Goal: Information Seeking & Learning: Learn about a topic

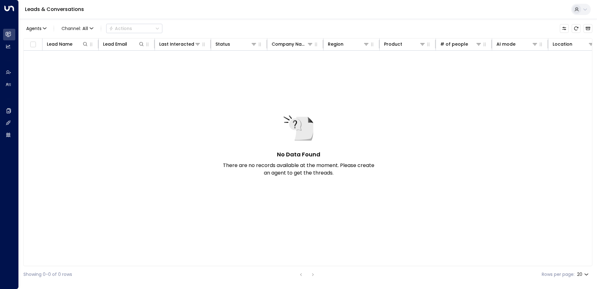
click at [586, 9] on icon at bounding box center [585, 9] width 5 height 5
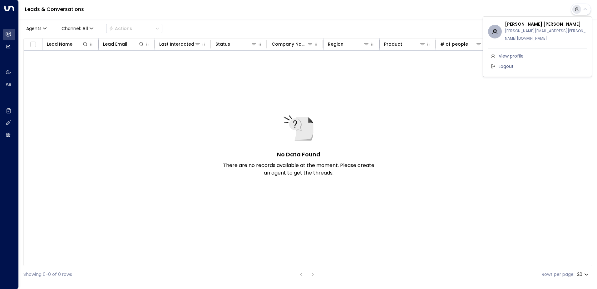
click at [586, 9] on div at bounding box center [298, 144] width 597 height 289
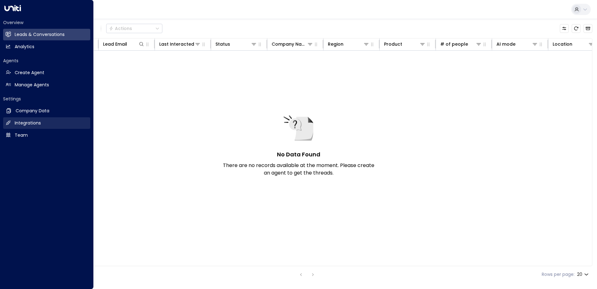
click at [23, 125] on h2 "Integrations" at bounding box center [28, 123] width 26 height 7
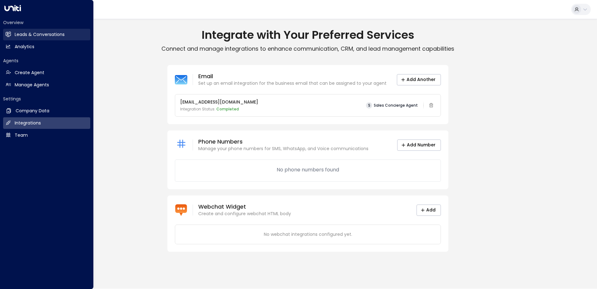
click at [27, 34] on h2 "Leads & Conversations" at bounding box center [40, 34] width 50 height 7
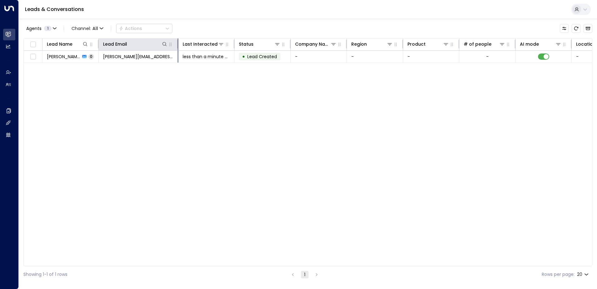
drag, startPoint x: 154, startPoint y: 43, endPoint x: 178, endPoint y: 39, distance: 23.8
click at [178, 39] on th "Lead Email" at bounding box center [139, 44] width 80 height 12
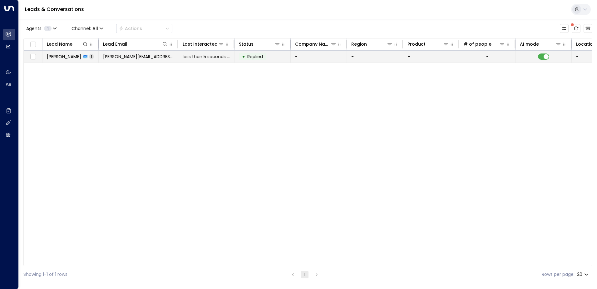
click at [167, 56] on td "[PERSON_NAME][EMAIL_ADDRESS][PERSON_NAME][DOMAIN_NAME]" at bounding box center [139, 57] width 80 height 12
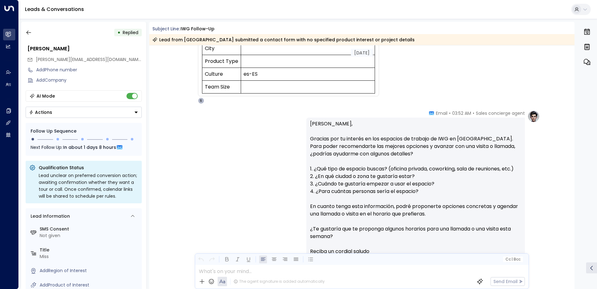
scroll to position [208, 0]
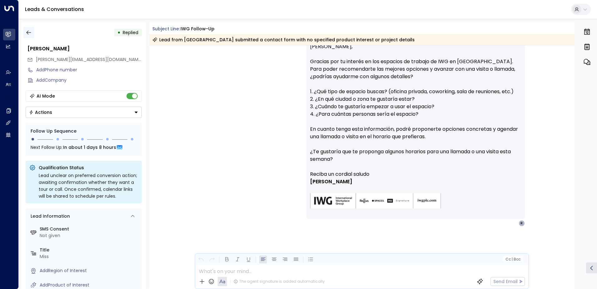
click at [27, 31] on icon "button" at bounding box center [29, 32] width 6 height 6
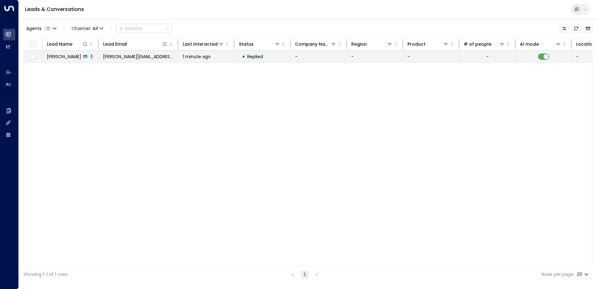
click at [112, 54] on span "[PERSON_NAME][EMAIL_ADDRESS][PERSON_NAME][DOMAIN_NAME]" at bounding box center [138, 56] width 71 height 6
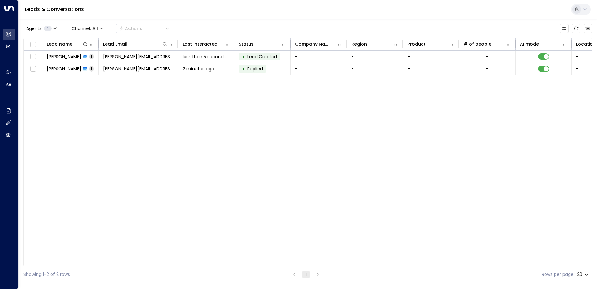
click at [123, 104] on div "Lead Name Lead Email Last Interacted Status Company Name Region Product # of pe…" at bounding box center [307, 152] width 569 height 228
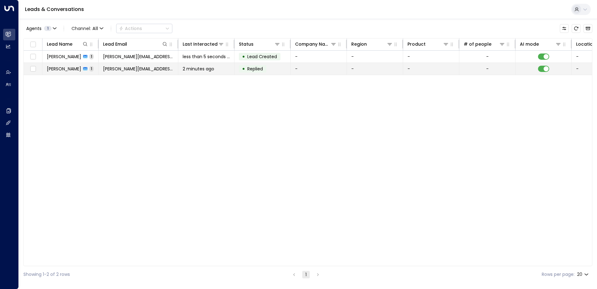
click at [130, 68] on span "[PERSON_NAME][EMAIL_ADDRESS][PERSON_NAME][DOMAIN_NAME]" at bounding box center [138, 69] width 71 height 6
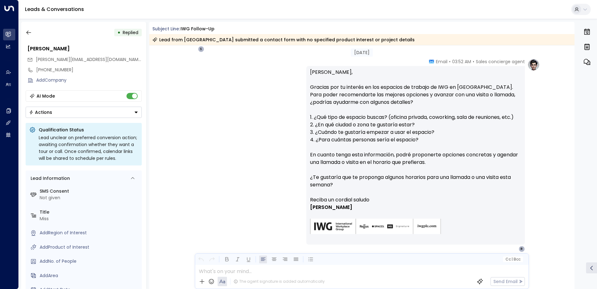
scroll to position [208, 0]
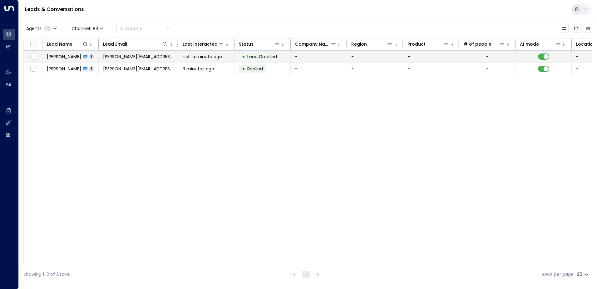
click at [138, 56] on span "[PERSON_NAME][EMAIL_ADDRESS][PERSON_NAME][DOMAIN_NAME]" at bounding box center [138, 56] width 71 height 6
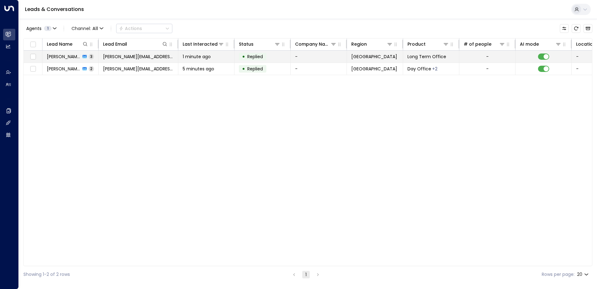
click at [162, 59] on td "[PERSON_NAME][EMAIL_ADDRESS][PERSON_NAME][DOMAIN_NAME]" at bounding box center [139, 57] width 80 height 12
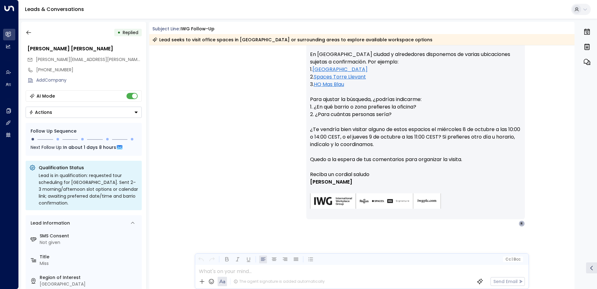
scroll to position [541, 0]
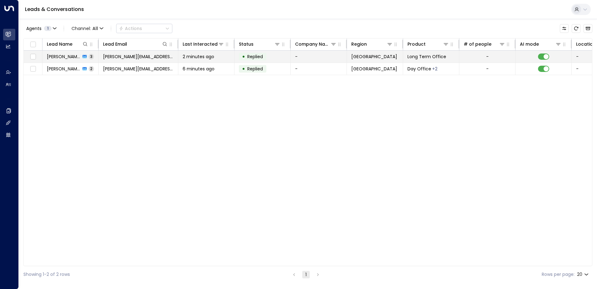
click at [164, 56] on td "[PERSON_NAME][EMAIL_ADDRESS][PERSON_NAME][DOMAIN_NAME]" at bounding box center [139, 57] width 80 height 12
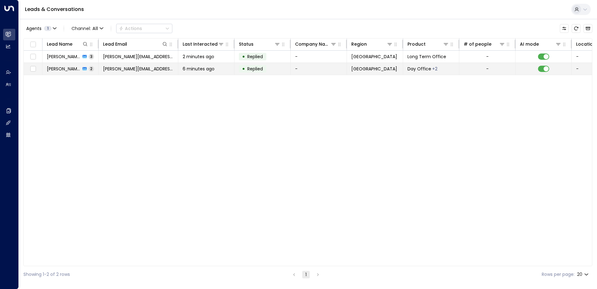
click at [202, 68] on span "6 minutes ago" at bounding box center [199, 69] width 32 height 6
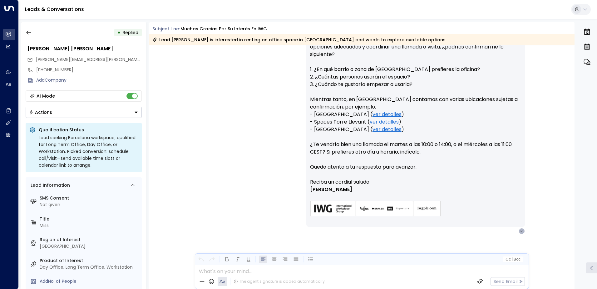
scroll to position [173, 0]
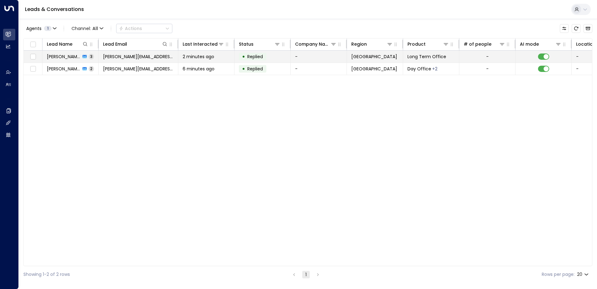
click at [169, 56] on td "[PERSON_NAME][EMAIL_ADDRESS][PERSON_NAME][DOMAIN_NAME]" at bounding box center [139, 57] width 80 height 12
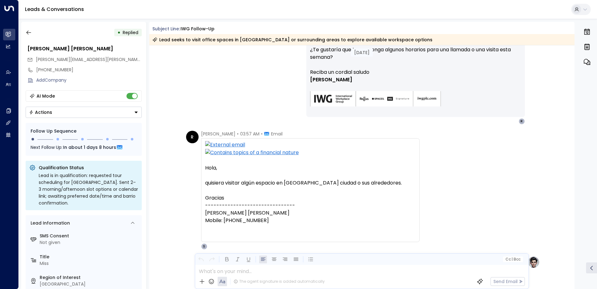
scroll to position [312, 0]
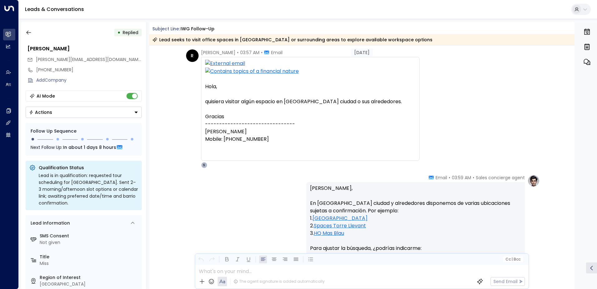
scroll to position [406, 0]
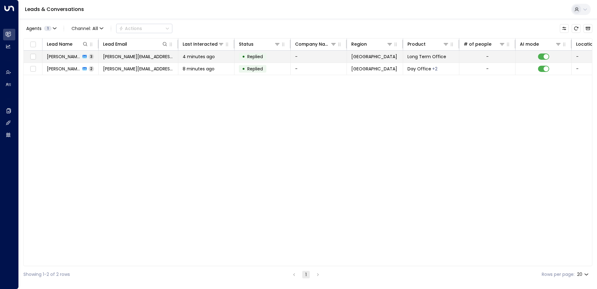
click at [198, 58] on span "4 minutes ago" at bounding box center [199, 56] width 32 height 6
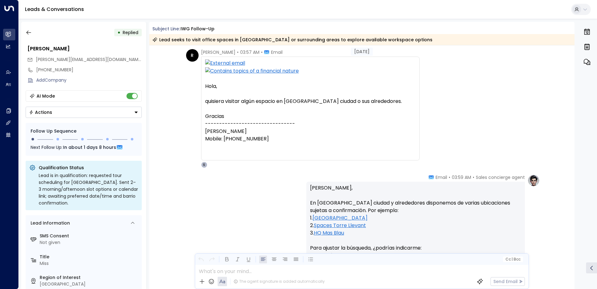
scroll to position [353, 0]
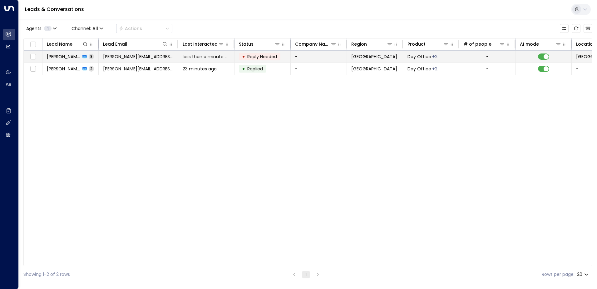
click at [133, 52] on td "[PERSON_NAME][EMAIL_ADDRESS][PERSON_NAME][DOMAIN_NAME]" at bounding box center [139, 57] width 80 height 12
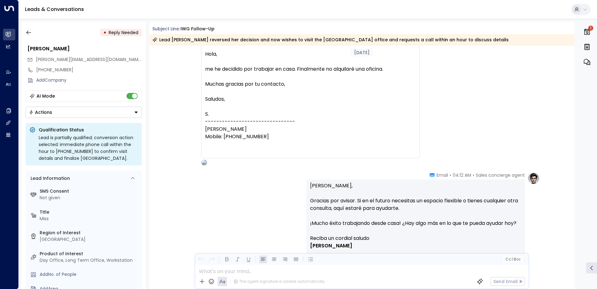
scroll to position [1217, 0]
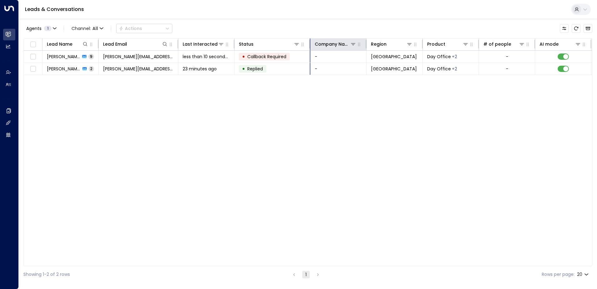
drag, startPoint x: 290, startPoint y: 44, endPoint x: 311, endPoint y: 44, distance: 20.6
click at [311, 44] on hr at bounding box center [309, 44] width 1 height 9
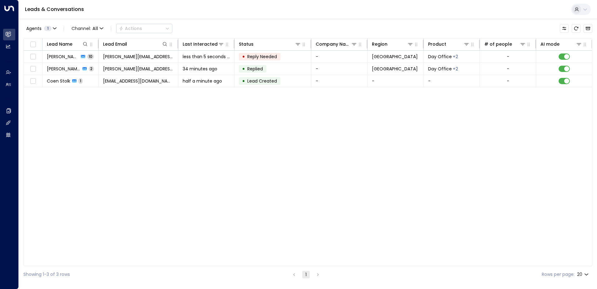
click at [134, 142] on div "Lead Name Lead Email Last Interacted Status Company Name Region Product # of pe…" at bounding box center [307, 152] width 569 height 228
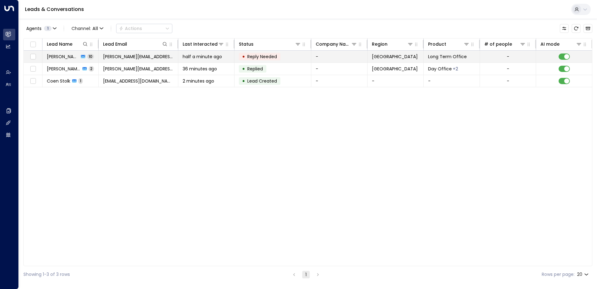
click at [196, 56] on span "half a minute ago" at bounding box center [202, 56] width 39 height 6
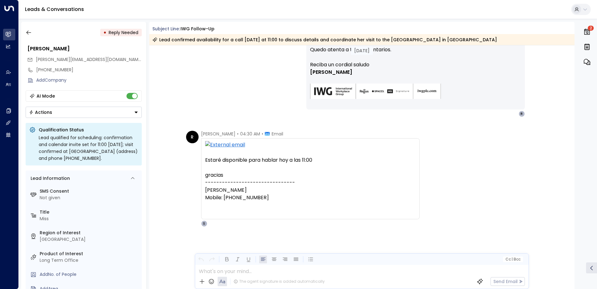
scroll to position [1497, 0]
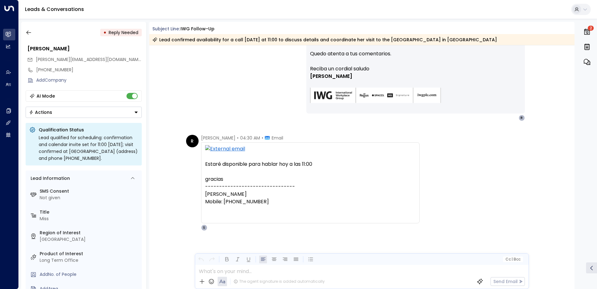
scroll to position [1542, 0]
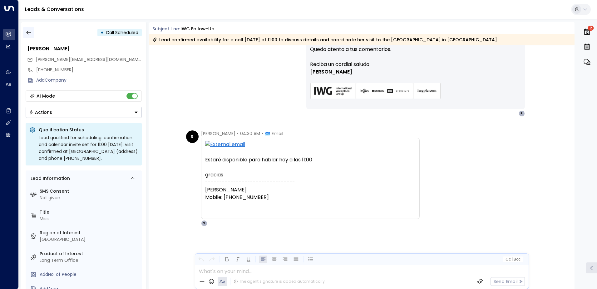
click at [27, 32] on icon "button" at bounding box center [28, 33] width 5 height 4
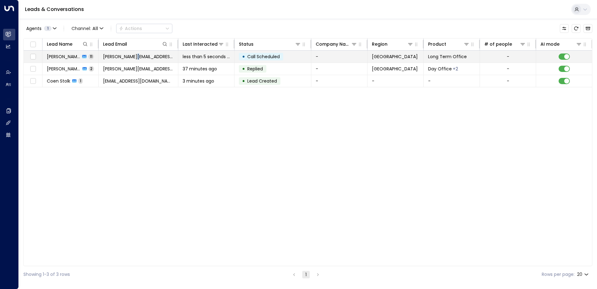
click at [135, 55] on span "[PERSON_NAME][EMAIL_ADDRESS][DOMAIN_NAME]" at bounding box center [138, 56] width 71 height 6
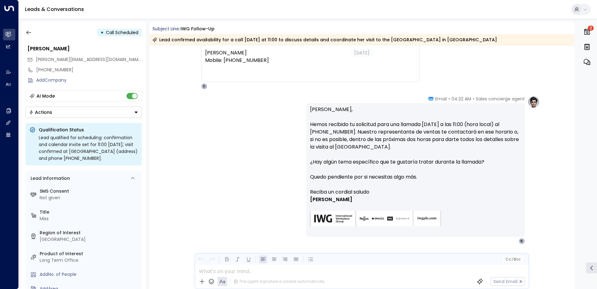
scroll to position [1697, 0]
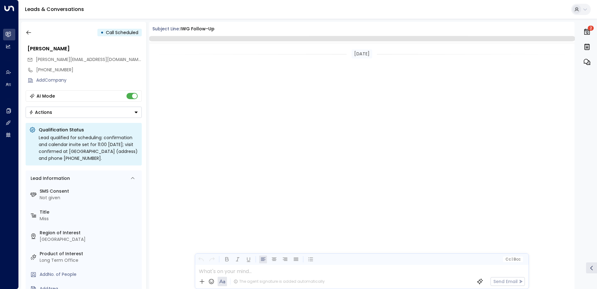
scroll to position [1678, 0]
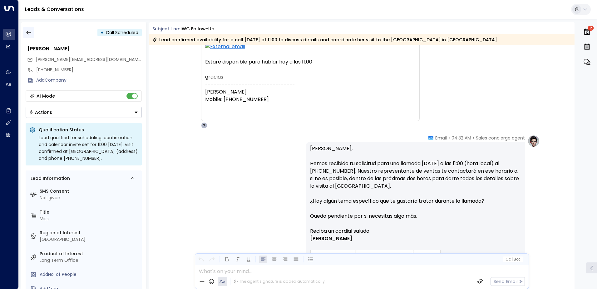
click at [28, 30] on icon "button" at bounding box center [29, 32] width 6 height 6
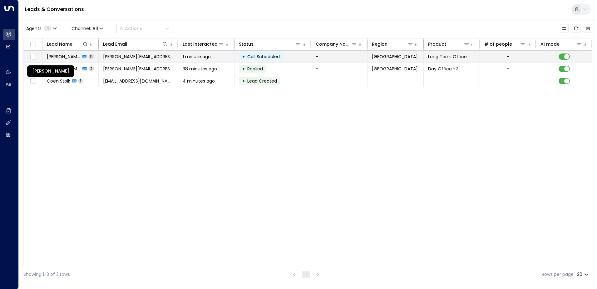
click at [53, 55] on span "[PERSON_NAME] [PERSON_NAME]" at bounding box center [63, 56] width 33 height 6
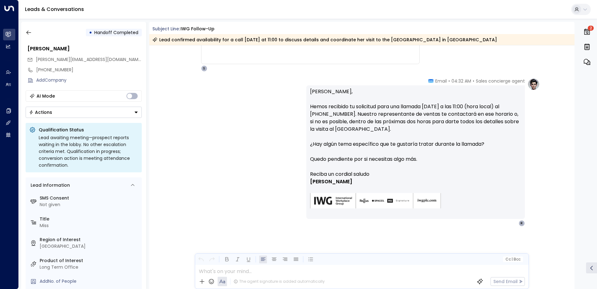
scroll to position [1935, 0]
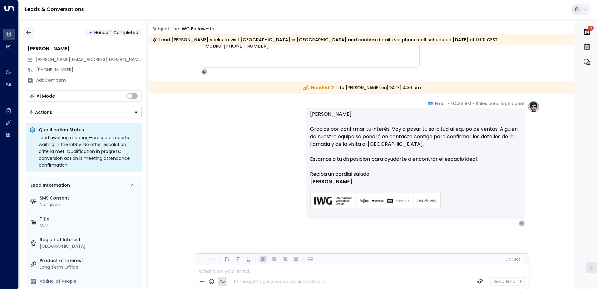
click at [26, 32] on icon "button" at bounding box center [29, 32] width 6 height 6
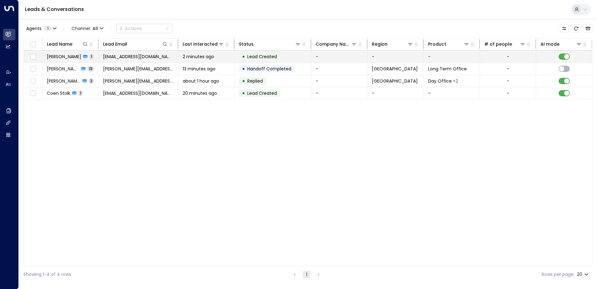
click at [127, 54] on span "[EMAIL_ADDRESS][DOMAIN_NAME]" at bounding box center [138, 56] width 71 height 6
click at [134, 56] on span "[EMAIL_ADDRESS][DOMAIN_NAME]" at bounding box center [138, 56] width 71 height 6
click at [58, 56] on span "[PERSON_NAME]" at bounding box center [64, 56] width 34 height 6
click at [67, 55] on span "[PERSON_NAME]" at bounding box center [64, 56] width 34 height 6
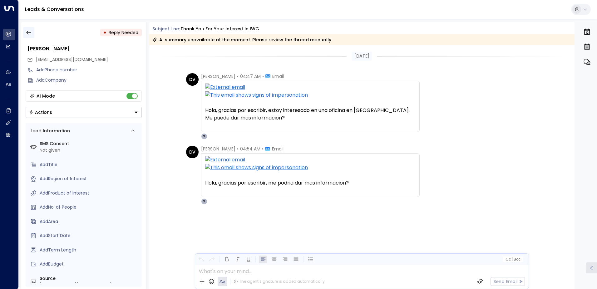
click at [30, 32] on icon "button" at bounding box center [29, 32] width 6 height 6
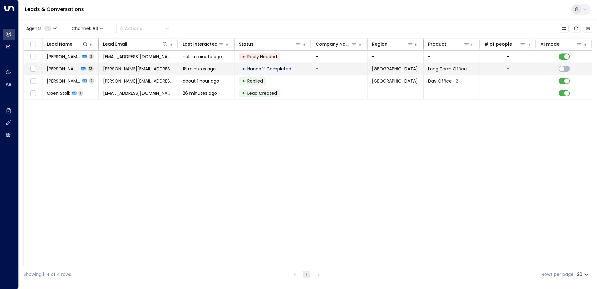
click at [120, 70] on span "[PERSON_NAME][EMAIL_ADDRESS][PERSON_NAME][DOMAIN_NAME]" at bounding box center [138, 69] width 71 height 6
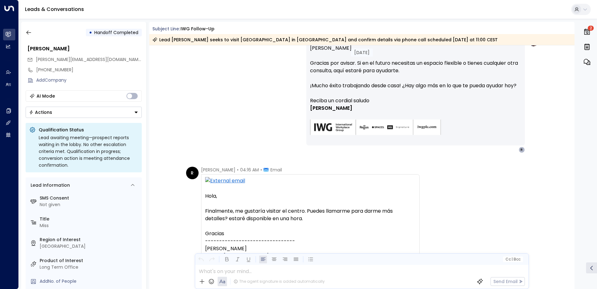
scroll to position [1229, 0]
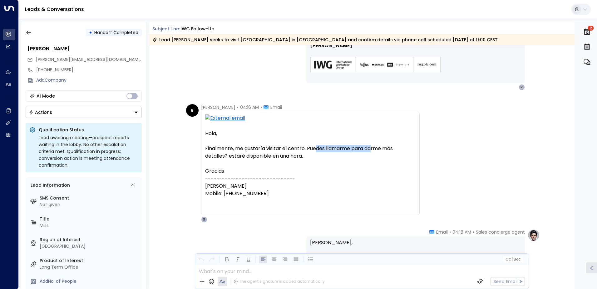
drag, startPoint x: 316, startPoint y: 149, endPoint x: 372, endPoint y: 148, distance: 56.6
click at [372, 148] on div "Finalmente, me gustaría visitar el centro. Puedes llamarme para darme más detal…" at bounding box center [310, 152] width 211 height 15
drag, startPoint x: 307, startPoint y: 148, endPoint x: 240, endPoint y: 154, distance: 66.8
click at [240, 154] on div "Finalmente, me gustaría visitar el centro. Puedes llamarme para darme más detal…" at bounding box center [310, 152] width 211 height 15
drag, startPoint x: 240, startPoint y: 154, endPoint x: 231, endPoint y: 156, distance: 9.5
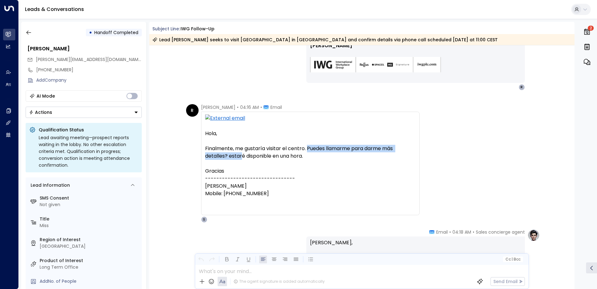
click at [232, 156] on div "Finalmente, me gustaría visitar el centro. Puedes llamarme para darme más detal…" at bounding box center [310, 152] width 211 height 15
drag, startPoint x: 227, startPoint y: 156, endPoint x: 306, endPoint y: 156, distance: 79.1
click at [306, 156] on div "Finalmente, me gustaría visitar el centro. Puedes llamarme para darme más detal…" at bounding box center [310, 152] width 211 height 15
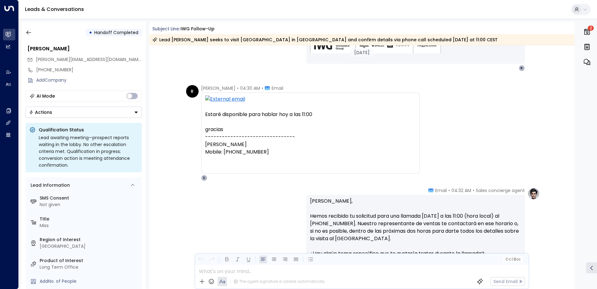
scroll to position [1541, 0]
drag, startPoint x: 238, startPoint y: 117, endPoint x: 303, endPoint y: 117, distance: 65.3
click at [303, 117] on div "Estaré disponible para hablar hoy a las 11:00" at bounding box center [310, 115] width 211 height 7
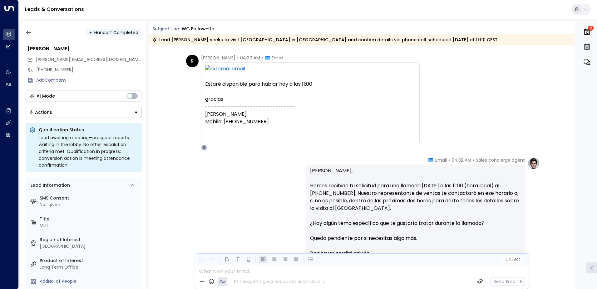
click at [313, 85] on div "Estaré disponible para hablar hoy a las 11:00" at bounding box center [310, 83] width 211 height 7
drag, startPoint x: 328, startPoint y: 84, endPoint x: 200, endPoint y: 86, distance: 127.8
click at [201, 86] on div "Estaré disponible para hablar hoy a las 11:00 gracias -------------------------…" at bounding box center [310, 102] width 219 height 81
click at [334, 81] on div "Estaré disponible para hablar hoy a las 11:00" at bounding box center [310, 83] width 211 height 7
drag, startPoint x: 243, startPoint y: 83, endPoint x: 327, endPoint y: 86, distance: 84.1
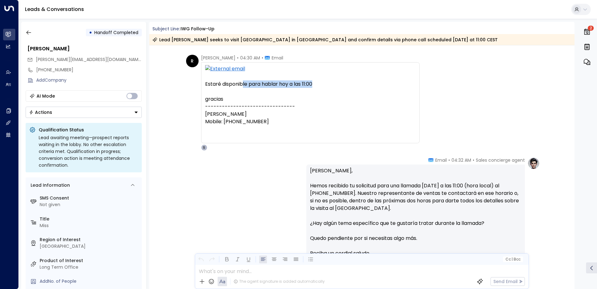
click at [327, 86] on div "Estaré disponible para hablar hoy a las 11:00" at bounding box center [310, 83] width 211 height 7
click at [27, 33] on icon "button" at bounding box center [29, 32] width 6 height 6
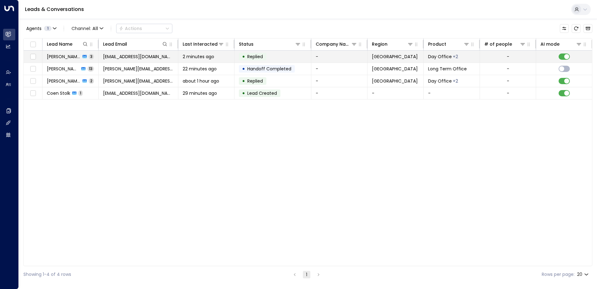
click at [55, 56] on span "[PERSON_NAME]" at bounding box center [64, 56] width 34 height 6
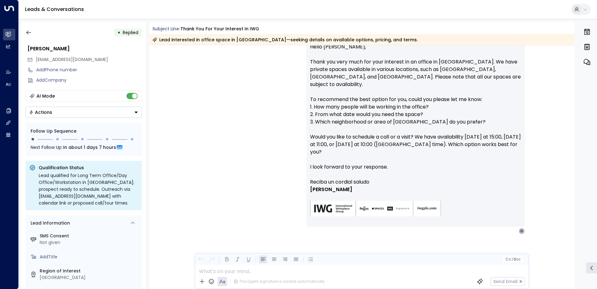
scroll to position [178, 0]
click at [26, 31] on icon "button" at bounding box center [29, 32] width 6 height 6
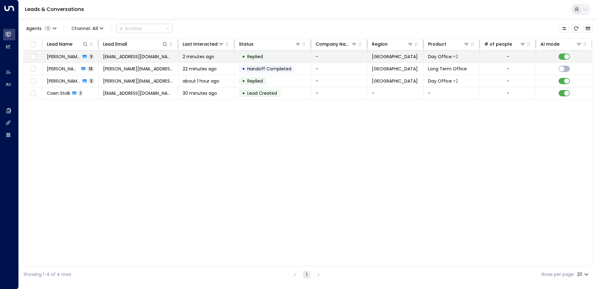
click at [140, 57] on span "[EMAIL_ADDRESS][DOMAIN_NAME]" at bounding box center [138, 56] width 71 height 6
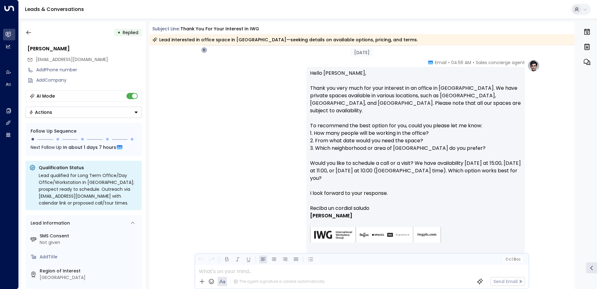
scroll to position [156, 0]
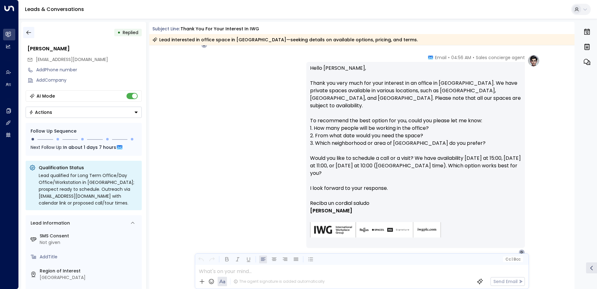
click at [29, 35] on icon "button" at bounding box center [29, 32] width 6 height 6
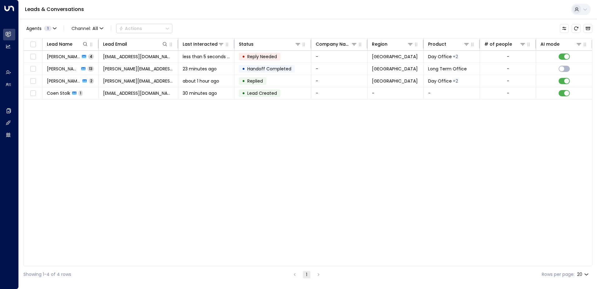
drag, startPoint x: 298, startPoint y: 139, endPoint x: 274, endPoint y: 119, distance: 30.8
click at [298, 139] on div "Lead Name Lead Email Last Interacted Status Company Name Region Product # of pe…" at bounding box center [307, 152] width 569 height 228
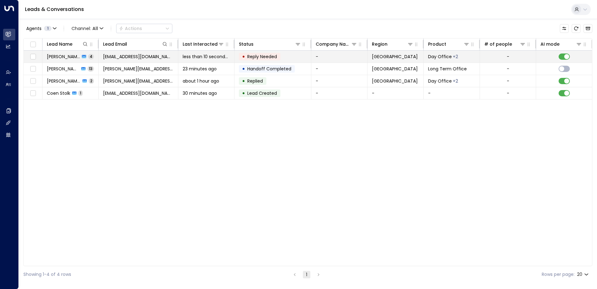
click at [55, 56] on span "[PERSON_NAME]" at bounding box center [63, 56] width 33 height 6
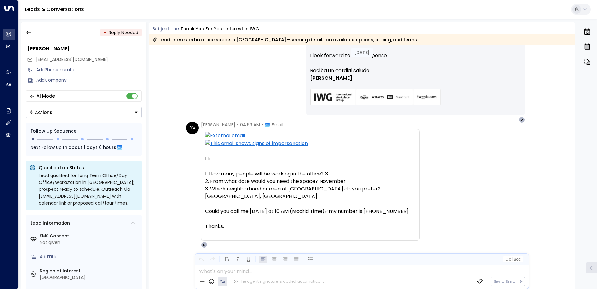
scroll to position [303, 0]
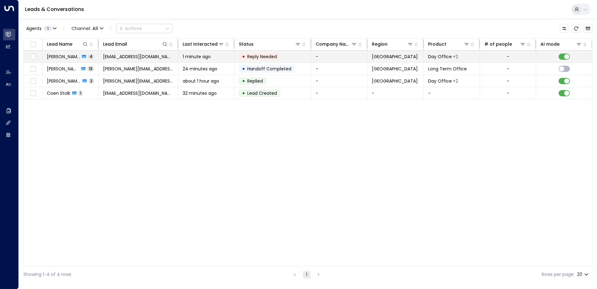
click at [59, 57] on span "[PERSON_NAME]" at bounding box center [63, 56] width 33 height 6
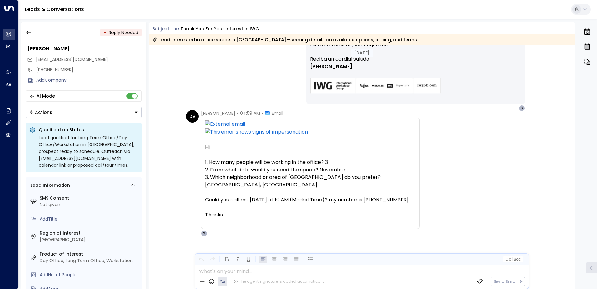
scroll to position [303, 0]
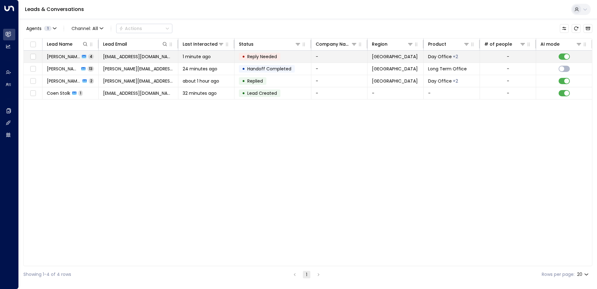
click at [61, 56] on span "[PERSON_NAME]" at bounding box center [63, 56] width 33 height 6
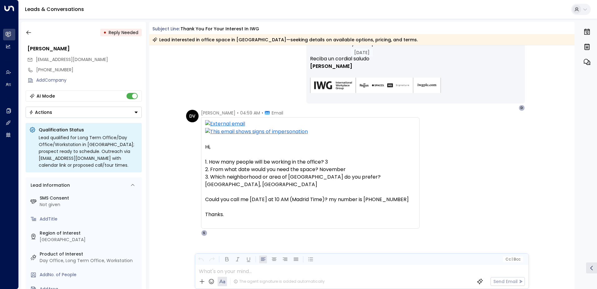
scroll to position [303, 0]
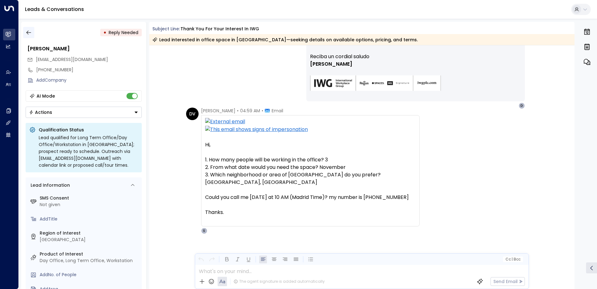
click at [26, 33] on icon "button" at bounding box center [29, 32] width 6 height 6
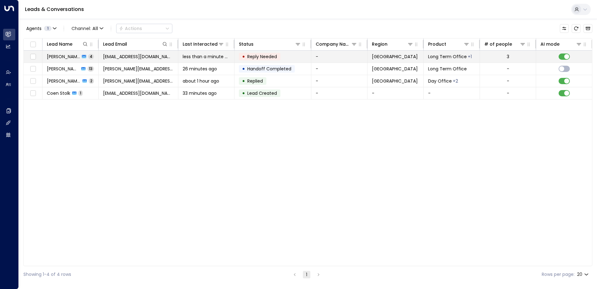
click at [55, 59] on span "[PERSON_NAME]" at bounding box center [63, 56] width 33 height 6
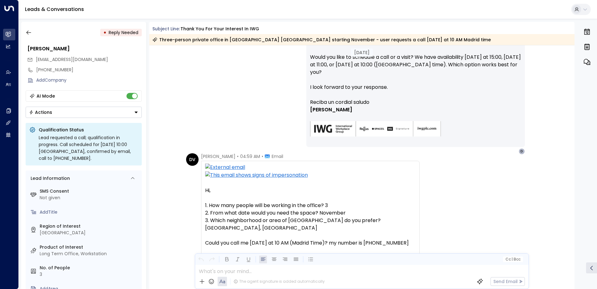
scroll to position [178, 0]
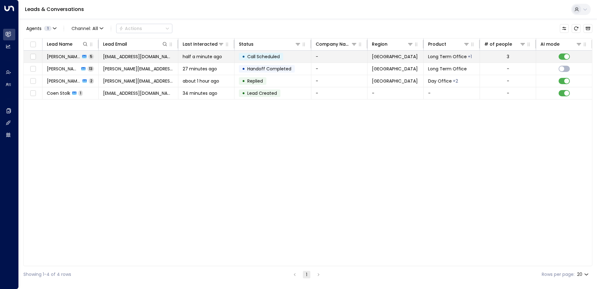
click at [136, 58] on span "[EMAIL_ADDRESS][DOMAIN_NAME]" at bounding box center [138, 56] width 71 height 6
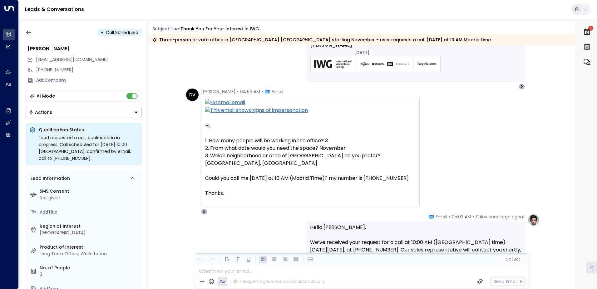
scroll to position [309, 0]
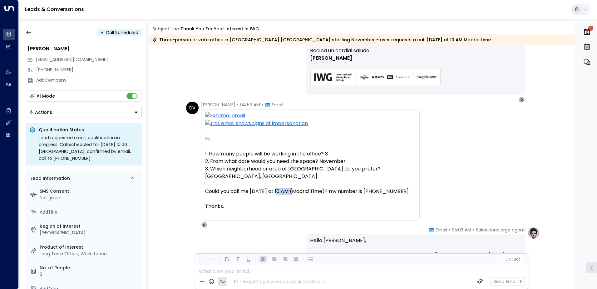
drag, startPoint x: 282, startPoint y: 183, endPoint x: 296, endPoint y: 184, distance: 13.5
click at [296, 187] on div "Could you call me tomorrow at 10 AM (Madrid Time)? my number is +34641784512" at bounding box center [310, 190] width 211 height 7
click at [27, 31] on icon "button" at bounding box center [28, 33] width 5 height 4
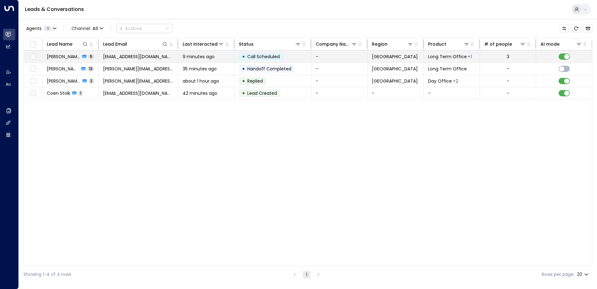
click at [54, 57] on span "[PERSON_NAME]" at bounding box center [63, 56] width 33 height 6
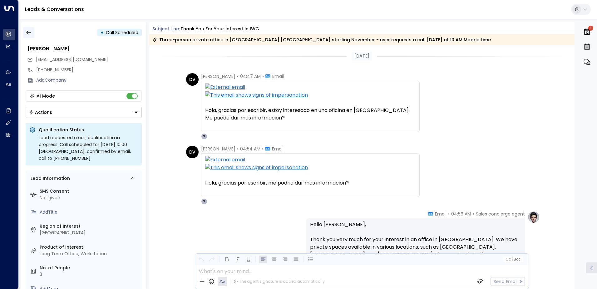
click at [28, 32] on icon "button" at bounding box center [29, 32] width 6 height 6
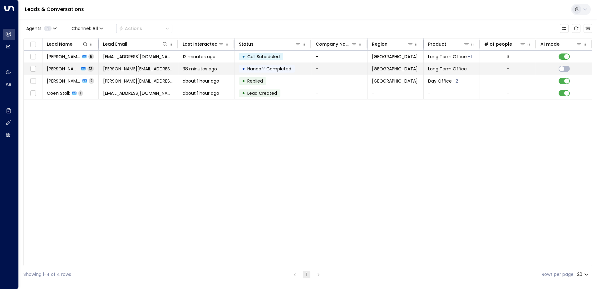
click at [111, 67] on span "[PERSON_NAME][EMAIL_ADDRESS][PERSON_NAME][DOMAIN_NAME]" at bounding box center [138, 69] width 71 height 6
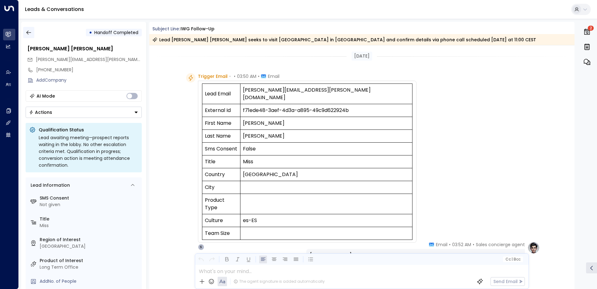
click at [28, 32] on icon "button" at bounding box center [28, 33] width 5 height 4
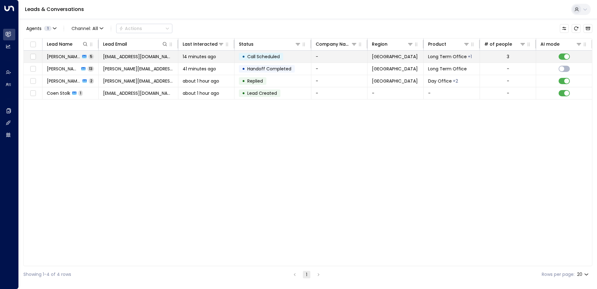
click at [123, 55] on span "[EMAIL_ADDRESS][DOMAIN_NAME]" at bounding box center [138, 56] width 71 height 6
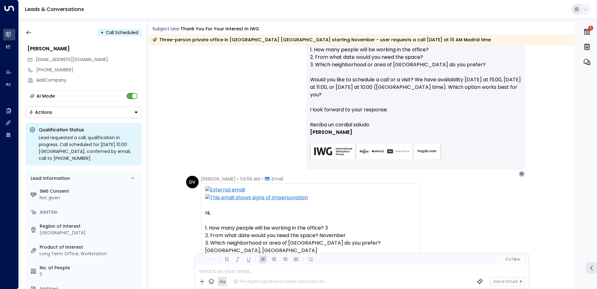
scroll to position [219, 0]
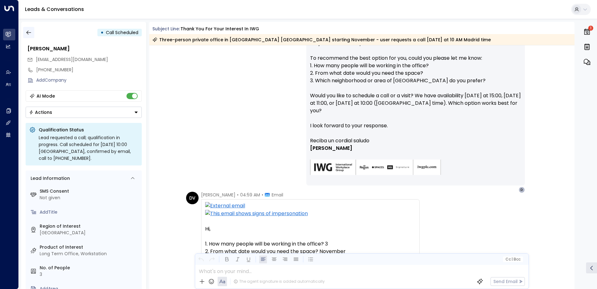
click at [29, 32] on icon "button" at bounding box center [29, 32] width 6 height 6
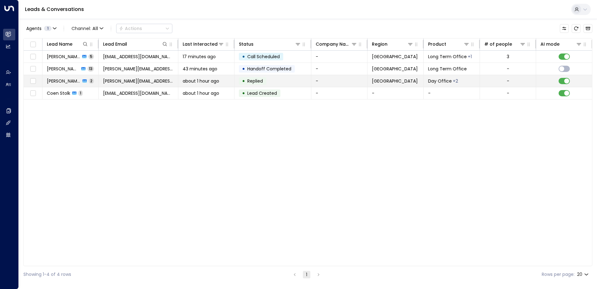
click at [116, 81] on span "[PERSON_NAME][EMAIL_ADDRESS][PERSON_NAME][DOMAIN_NAME]" at bounding box center [138, 81] width 71 height 6
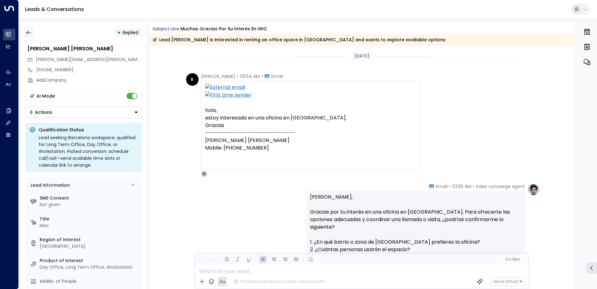
click at [28, 32] on icon "button" at bounding box center [29, 32] width 6 height 6
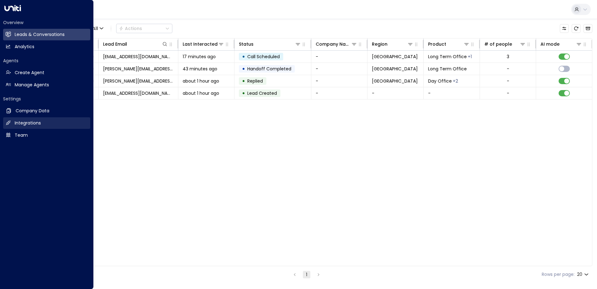
click at [47, 120] on link "Integrations Integrations" at bounding box center [46, 123] width 87 height 12
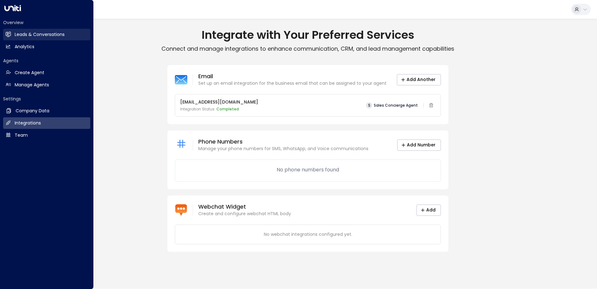
click at [28, 35] on h2 "Leads & Conversations" at bounding box center [40, 34] width 50 height 7
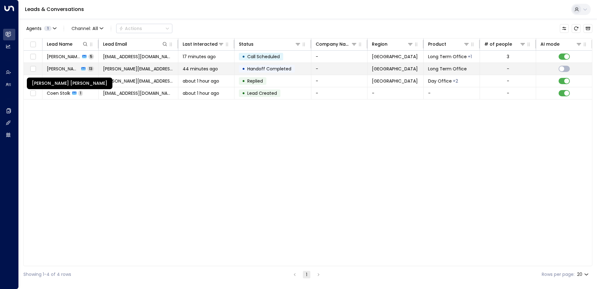
click at [65, 71] on span "[PERSON_NAME] [PERSON_NAME]" at bounding box center [63, 69] width 32 height 6
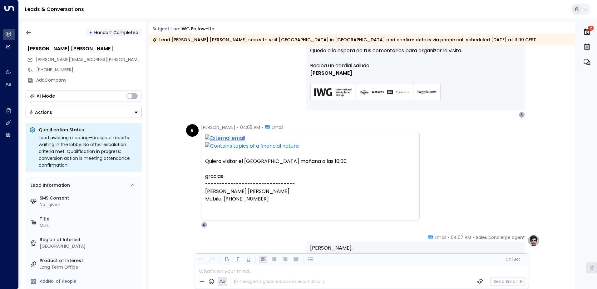
scroll to position [663, 0]
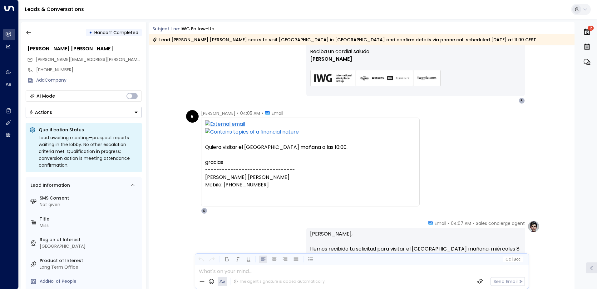
drag, startPoint x: 203, startPoint y: 146, endPoint x: 344, endPoint y: 146, distance: 140.6
click at [344, 146] on div "Quiero visitar el World trade centre mañana a las 10:00. gracias---------------…" at bounding box center [310, 161] width 219 height 89
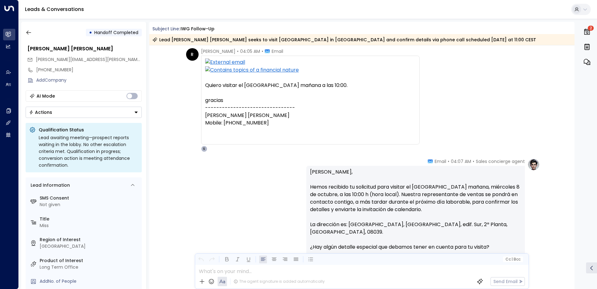
scroll to position [726, 0]
click at [28, 35] on icon "button" at bounding box center [29, 32] width 6 height 6
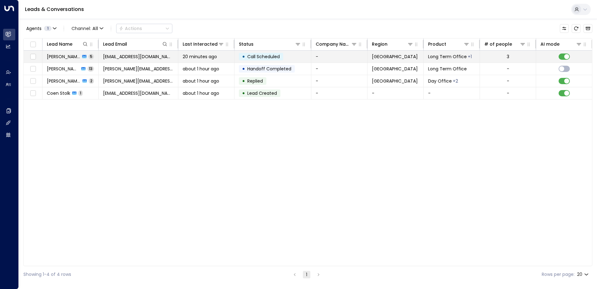
click at [133, 56] on span "[EMAIL_ADDRESS][DOMAIN_NAME]" at bounding box center [138, 56] width 71 height 6
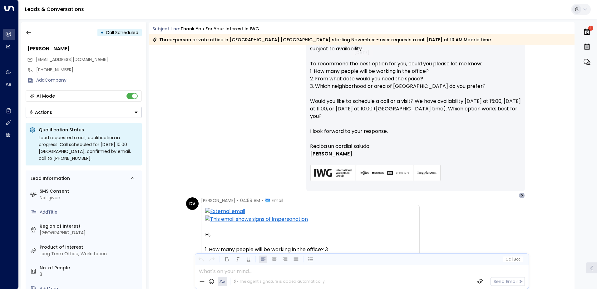
scroll to position [219, 0]
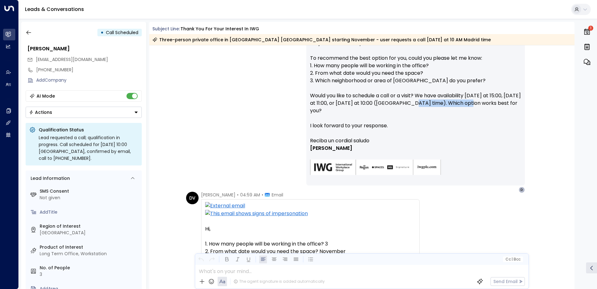
drag, startPoint x: 426, startPoint y: 96, endPoint x: 477, endPoint y: 97, distance: 50.9
click at [477, 97] on p "Hello Daniel, Thank you very much for your interest in an office in Madrid. We …" at bounding box center [415, 69] width 211 height 135
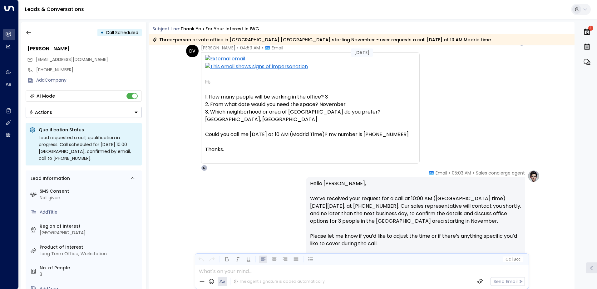
scroll to position [375, 0]
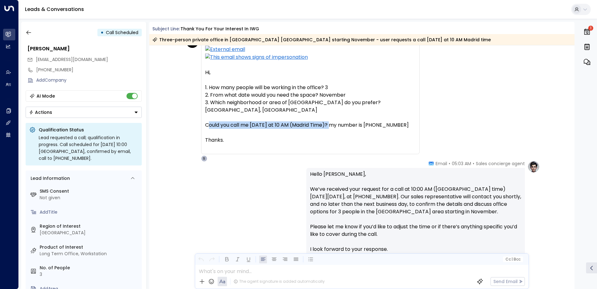
drag, startPoint x: 207, startPoint y: 117, endPoint x: 333, endPoint y: 119, distance: 125.9
click at [333, 121] on div "Could you call me tomorrow at 10 AM (Madrid Time)? my number is +34641784512" at bounding box center [310, 124] width 211 height 7
click at [284, 121] on div "Could you call me tomorrow at 10 AM (Madrid Time)? my number is +34641784512" at bounding box center [310, 124] width 211 height 7
drag, startPoint x: 282, startPoint y: 117, endPoint x: 300, endPoint y: 118, distance: 17.9
click at [300, 121] on div "Could you call me tomorrow at 10 AM (Madrid Time)? my number is +34641784512" at bounding box center [310, 124] width 211 height 7
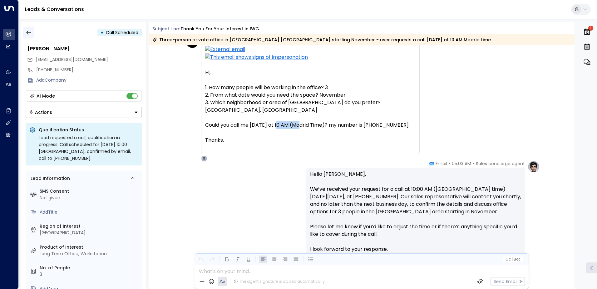
click at [28, 32] on icon "button" at bounding box center [28, 33] width 5 height 4
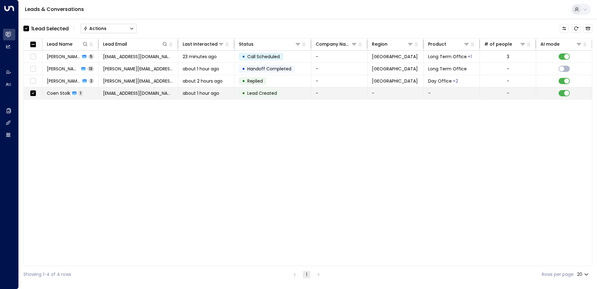
click at [143, 94] on span "[EMAIL_ADDRESS][DOMAIN_NAME]" at bounding box center [138, 93] width 71 height 6
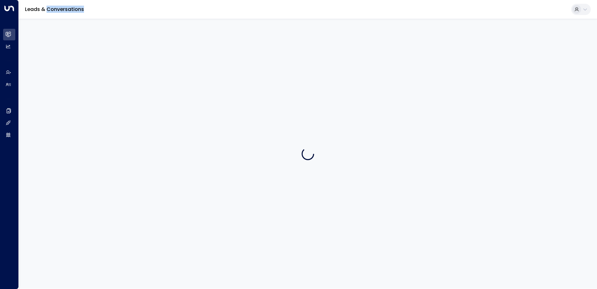
click at [143, 94] on div at bounding box center [308, 154] width 579 height 270
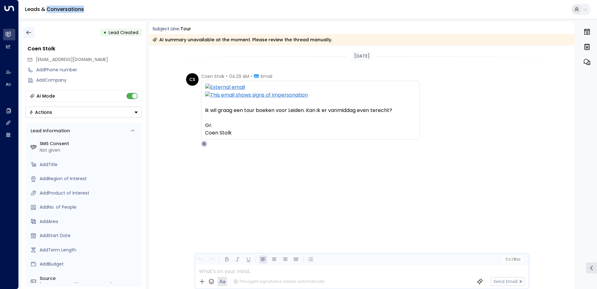
click at [30, 31] on icon "button" at bounding box center [29, 32] width 6 height 6
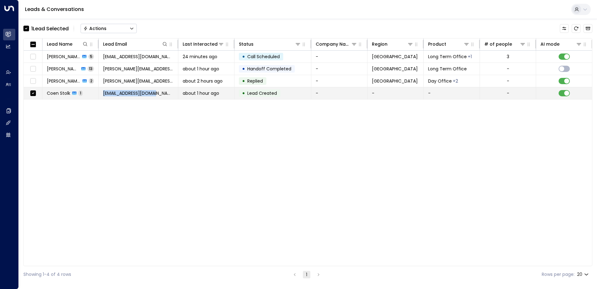
drag, startPoint x: 159, startPoint y: 93, endPoint x: 103, endPoint y: 93, distance: 55.6
click at [103, 93] on td "[EMAIL_ADDRESS][DOMAIN_NAME]" at bounding box center [139, 93] width 80 height 12
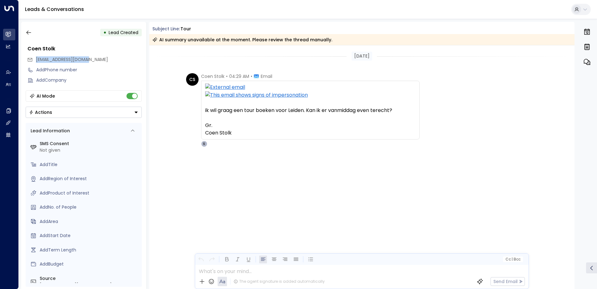
drag, startPoint x: 36, startPoint y: 60, endPoint x: 89, endPoint y: 61, distance: 53.4
click at [89, 61] on span "[EMAIL_ADDRESS][DOMAIN_NAME]" at bounding box center [72, 59] width 72 height 6
copy span "[EMAIL_ADDRESS][DOMAIN_NAME]"
click at [253, 206] on div "CS Coen Stolk • 04:29 AM • Email ik wil graag een tour boeken voor Leiden. Kan …" at bounding box center [362, 141] width 426 height 136
click at [28, 34] on icon "button" at bounding box center [29, 32] width 6 height 6
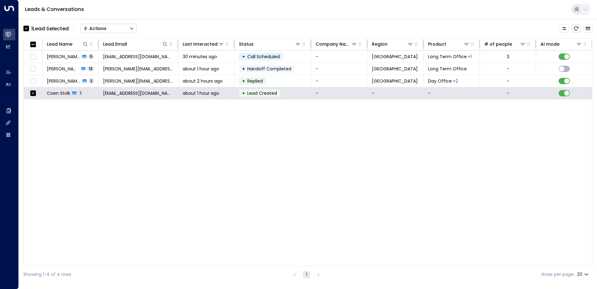
click at [576, 30] on icon "Refresh" at bounding box center [576, 28] width 5 height 5
click at [576, 27] on icon "Refresh" at bounding box center [576, 28] width 5 height 5
click at [256, 208] on div "Lead Name Lead Email Last Interacted Status Company Name Region Product # of pe…" at bounding box center [307, 152] width 569 height 228
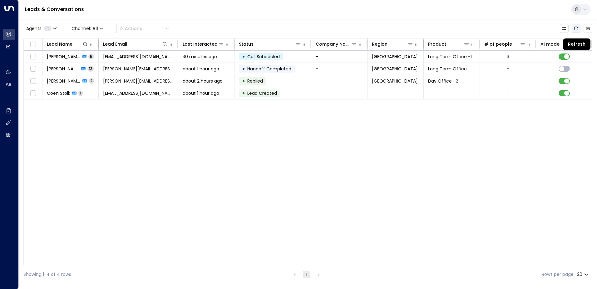
click at [577, 28] on icon "Refresh" at bounding box center [576, 28] width 5 height 5
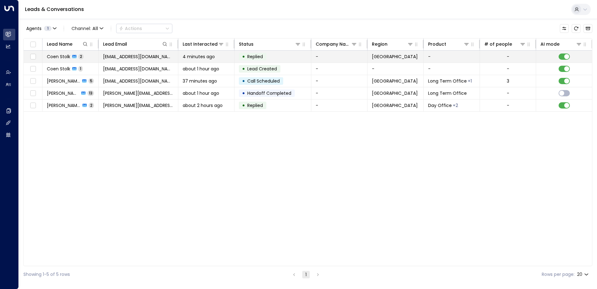
click at [124, 56] on span "[EMAIL_ADDRESS][DOMAIN_NAME]" at bounding box center [138, 56] width 71 height 6
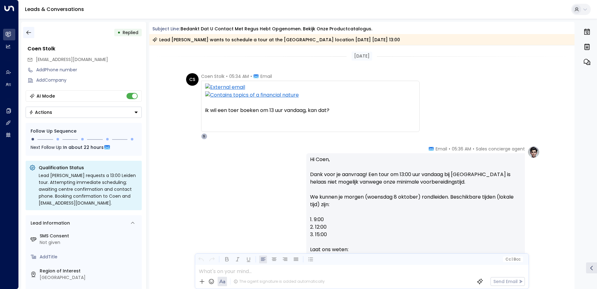
click at [28, 32] on icon "button" at bounding box center [28, 33] width 5 height 4
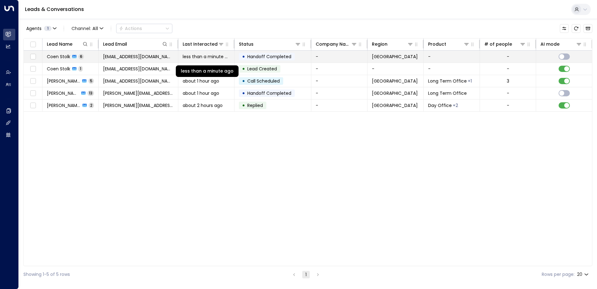
click at [200, 56] on span "less than a minute ago" at bounding box center [206, 56] width 47 height 6
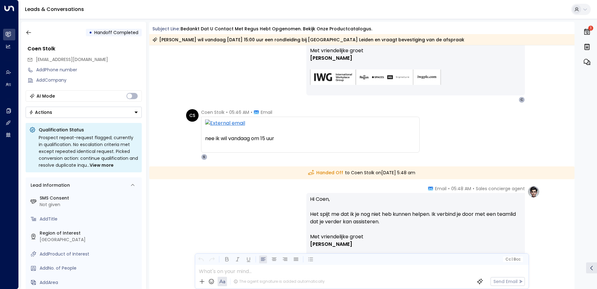
scroll to position [540, 0]
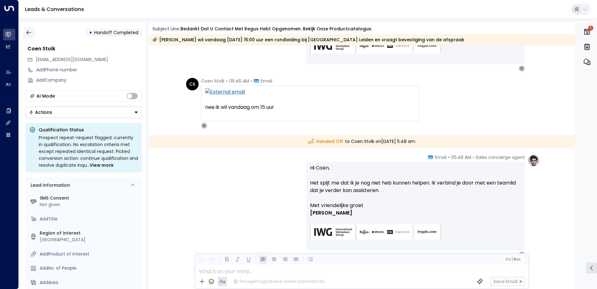
click at [26, 32] on icon "button" at bounding box center [29, 32] width 6 height 6
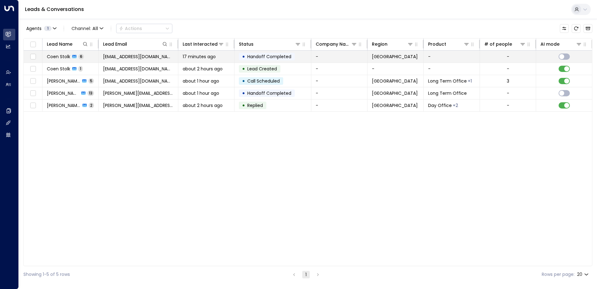
click at [163, 56] on td "[EMAIL_ADDRESS][DOMAIN_NAME]" at bounding box center [139, 57] width 80 height 12
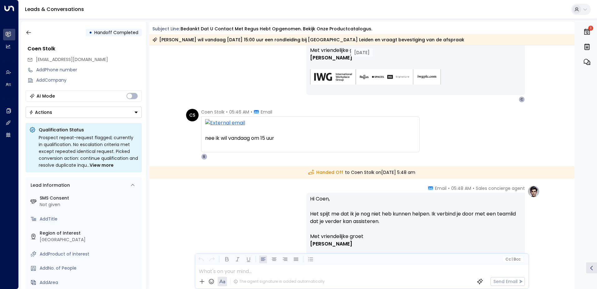
scroll to position [508, 0]
click at [29, 32] on icon "button" at bounding box center [29, 32] width 6 height 6
